Goal: Transaction & Acquisition: Purchase product/service

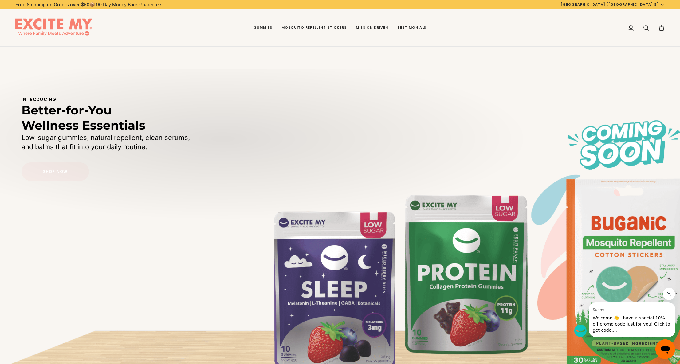
click at [52, 176] on link "Shop Now" at bounding box center [56, 171] width 68 height 18
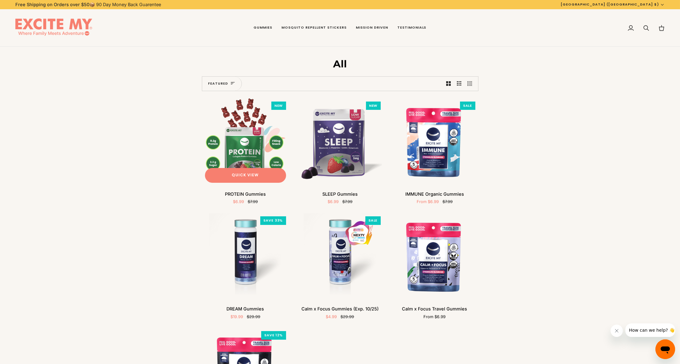
click at [236, 148] on img "PROTEIN Gummies" at bounding box center [245, 141] width 87 height 87
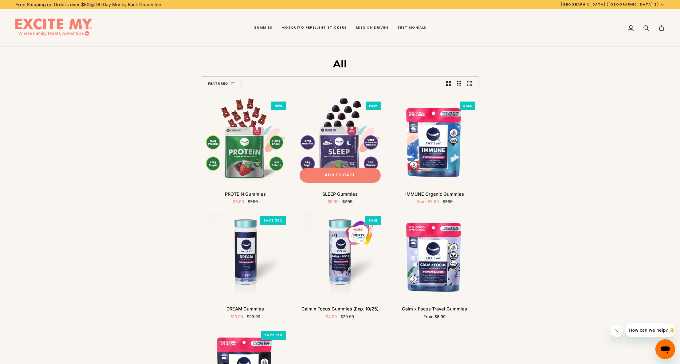
click at [344, 144] on img "SLEEP Gummies" at bounding box center [340, 141] width 87 height 87
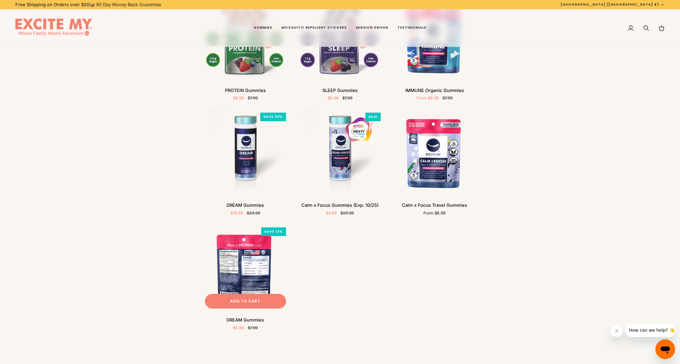
scroll to position [72, 0]
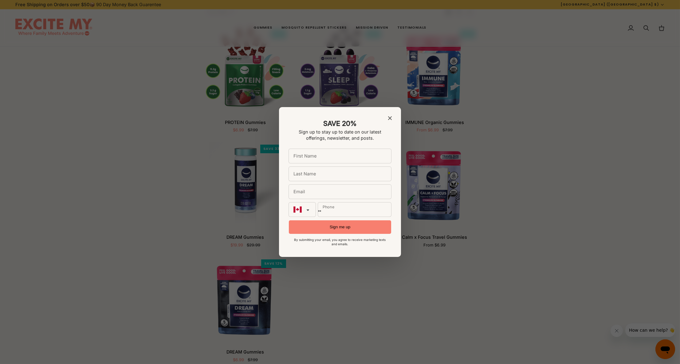
click at [246, 180] on div at bounding box center [340, 182] width 680 height 364
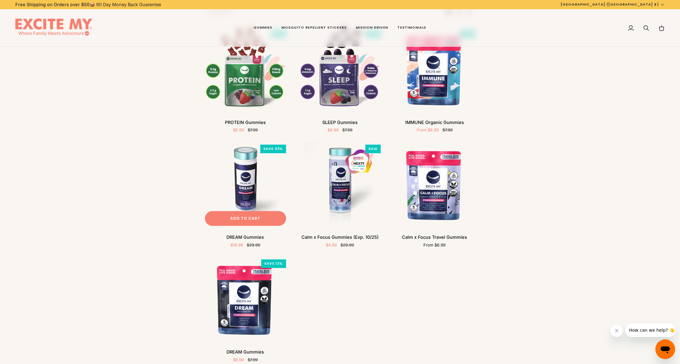
click at [248, 178] on img "DREAM Gummies" at bounding box center [245, 184] width 87 height 87
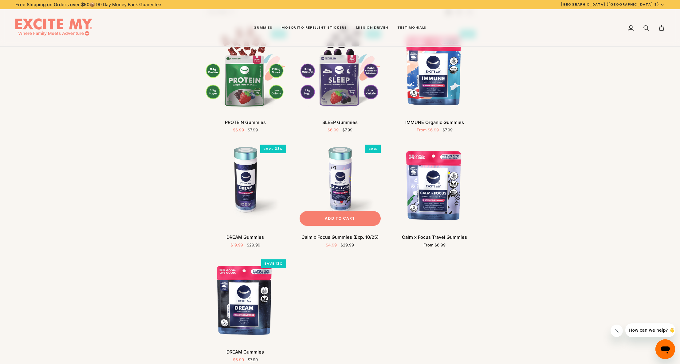
click at [352, 185] on img "Calm x Focus Gummies (Exp. 10/25)" at bounding box center [340, 184] width 87 height 87
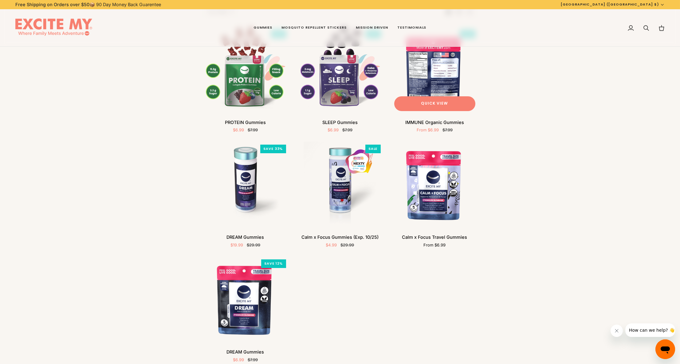
click at [426, 67] on img "IMMUNE Organic Gummies" at bounding box center [434, 70] width 87 height 87
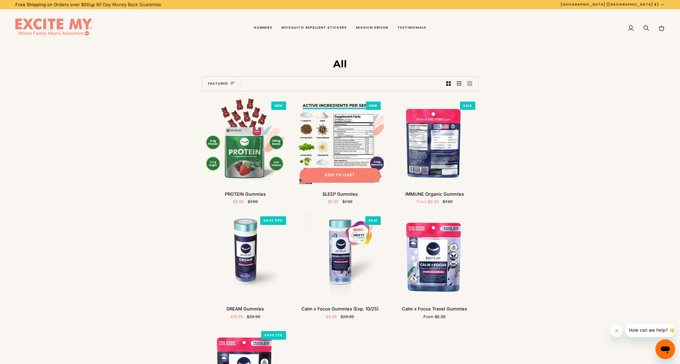
scroll to position [0, 0]
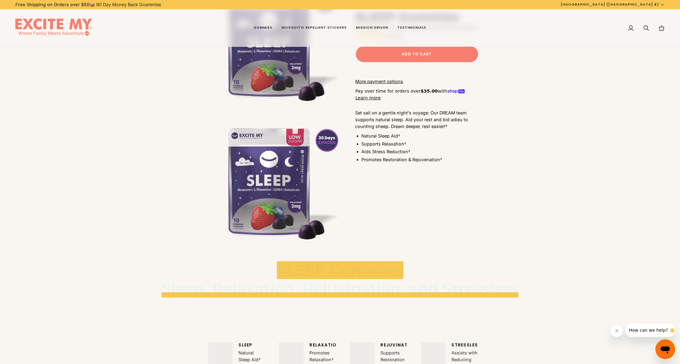
scroll to position [1029, 0]
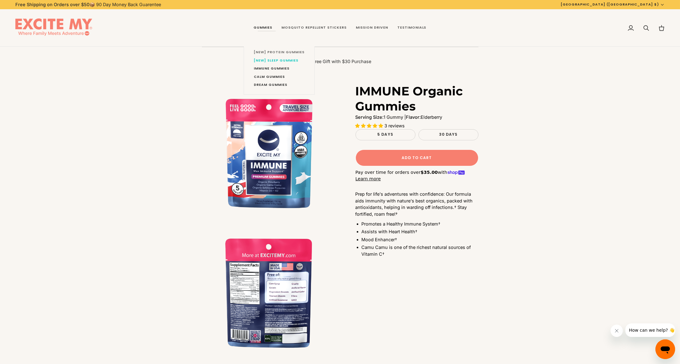
click at [275, 53] on span "[NEW] Protein Gummies" at bounding box center [279, 52] width 51 height 5
